Goal: Task Accomplishment & Management: Use online tool/utility

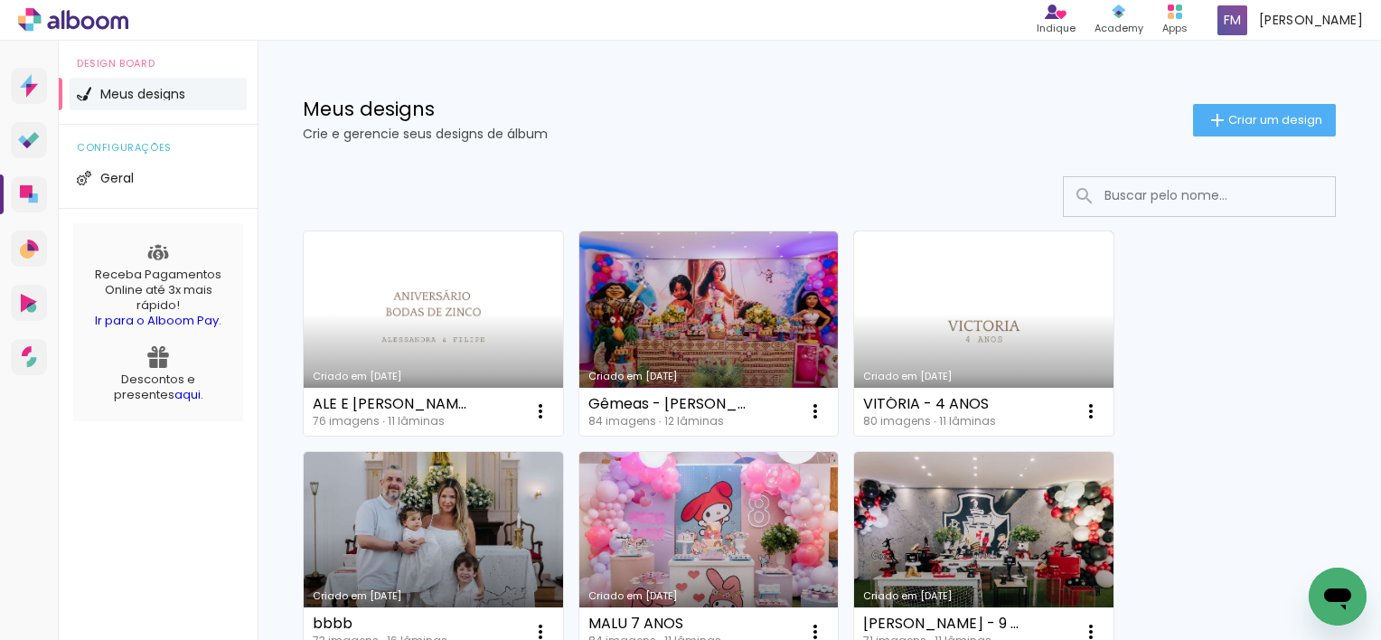
click at [470, 331] on link "Criado em [DATE]" at bounding box center [433, 333] width 259 height 204
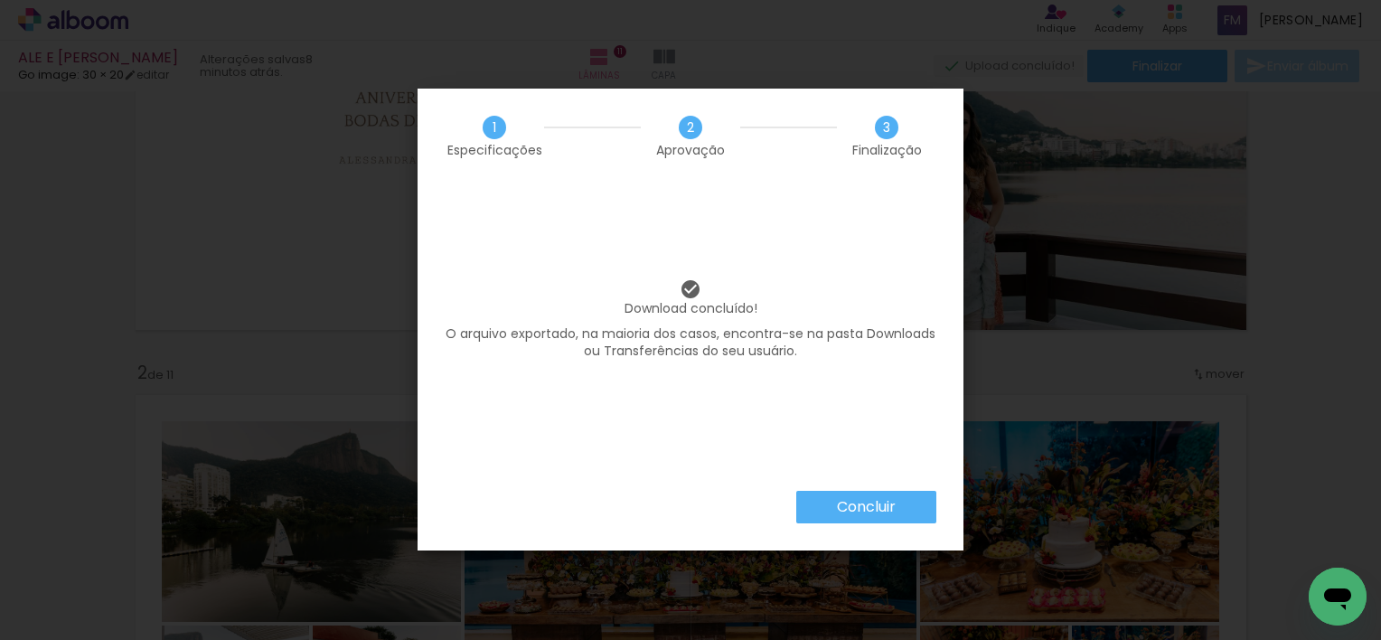
click at [907, 506] on paper-button "Concluir" at bounding box center [866, 507] width 140 height 33
